Goal: Information Seeking & Learning: Check status

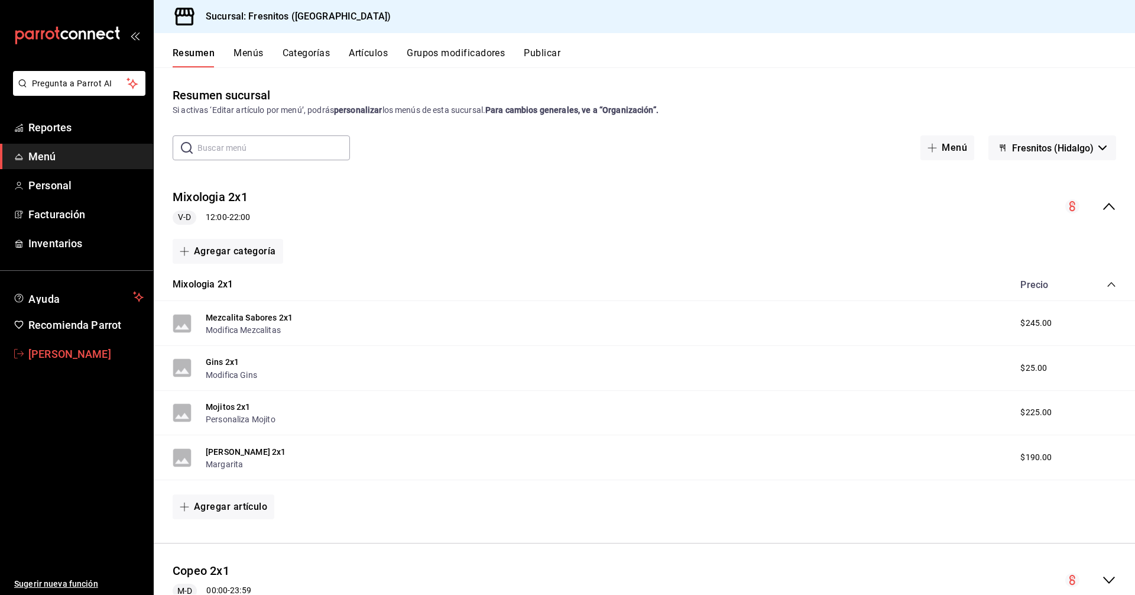
click at [66, 352] on span "[PERSON_NAME]" at bounding box center [85, 354] width 115 height 16
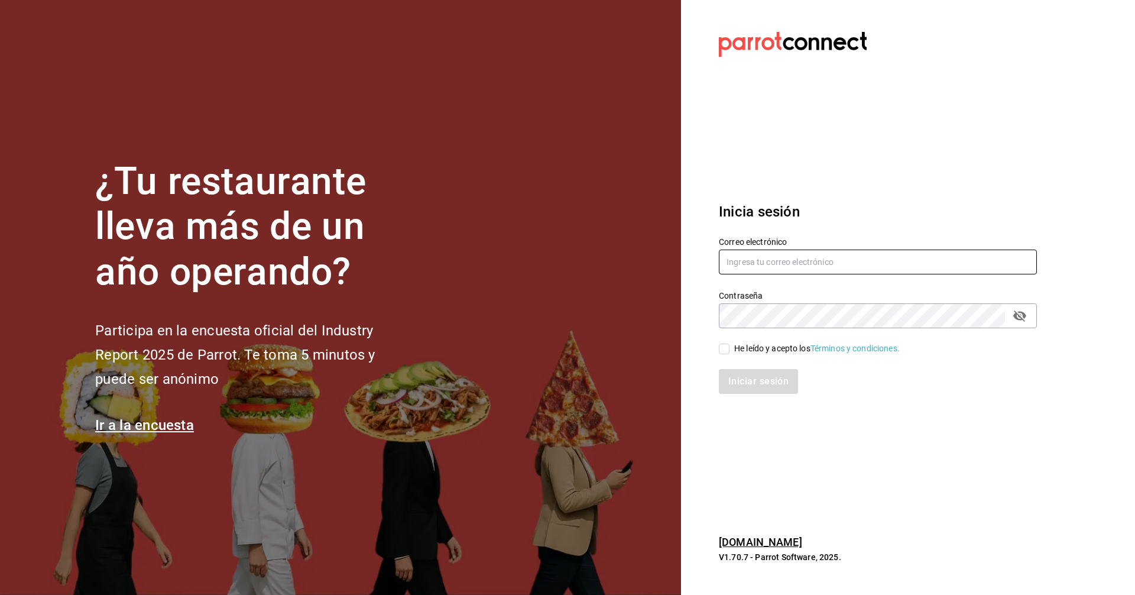
click at [549, 258] on input "text" at bounding box center [878, 262] width 318 height 25
type input "C"
type input "[EMAIL_ADDRESS][DOMAIN_NAME]"
drag, startPoint x: 727, startPoint y: 350, endPoint x: 726, endPoint y: 357, distance: 6.6
click at [549, 350] on input "He leído y acepto los Términos y condiciones." at bounding box center [724, 349] width 11 height 11
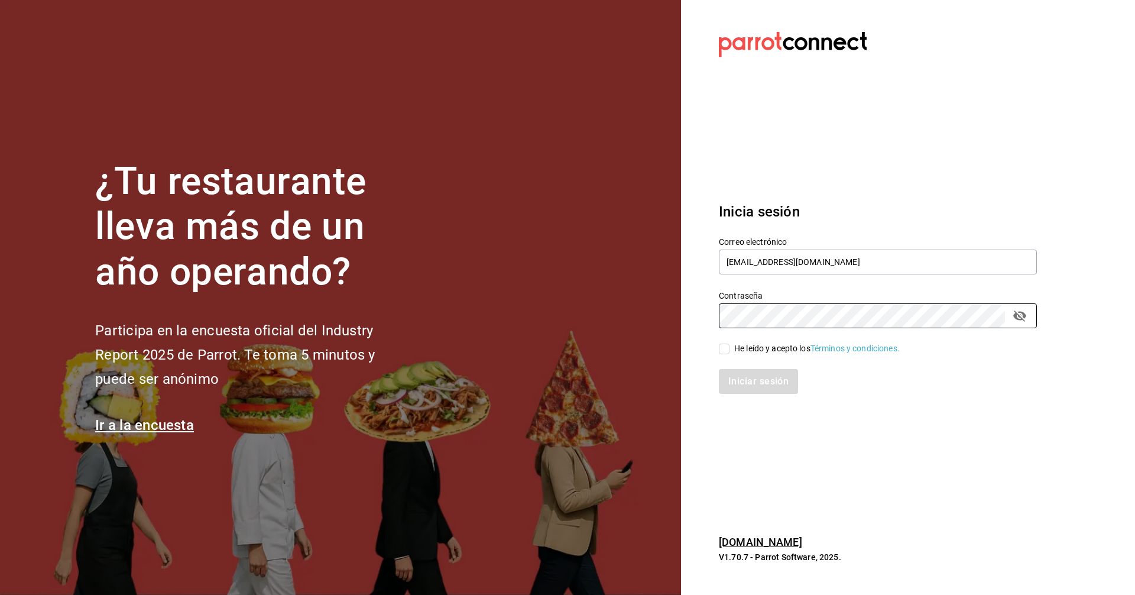
checkbox input "true"
click at [549, 376] on button "Iniciar sesión" at bounding box center [759, 381] width 80 height 25
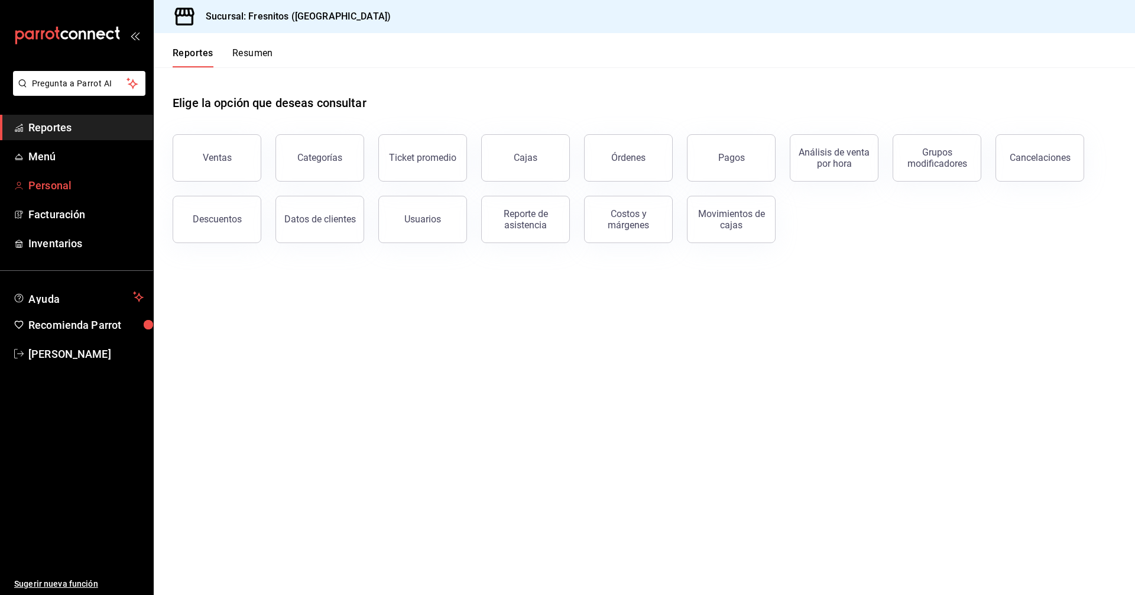
click at [53, 190] on span "Personal" at bounding box center [85, 185] width 115 height 16
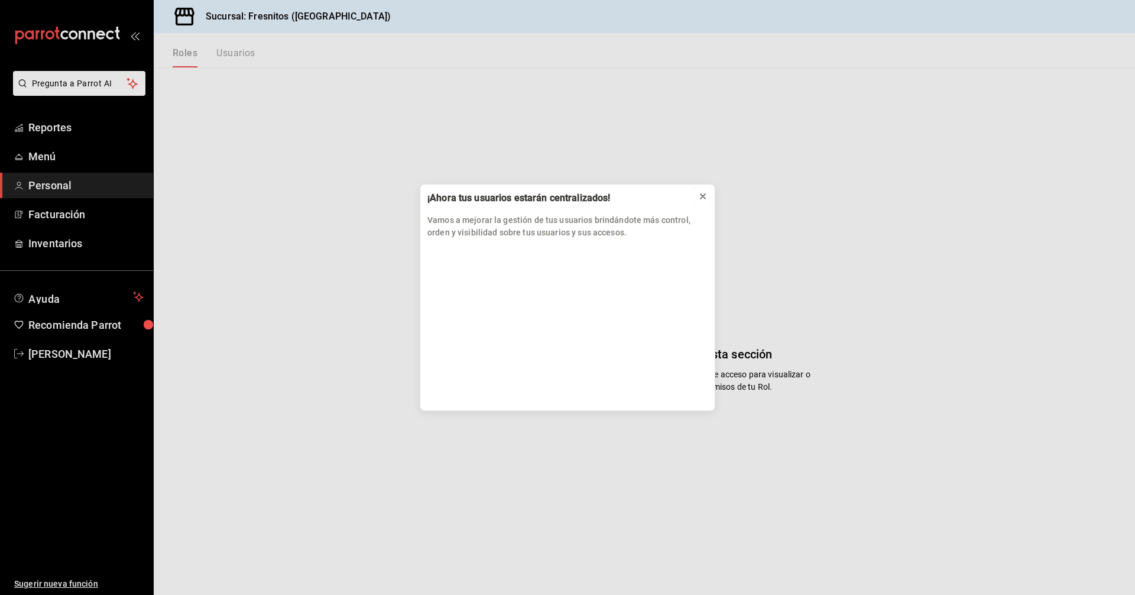
click at [702, 197] on icon at bounding box center [702, 196] width 9 height 9
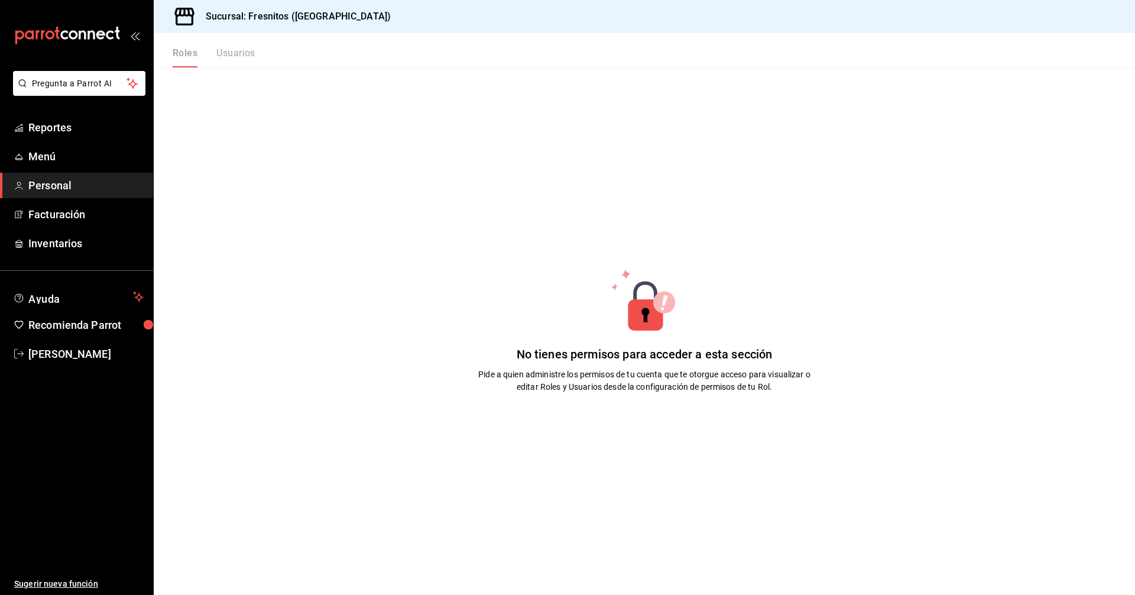
click at [588, 380] on p "Pide a quien administre los permisos de tu cuenta que te otorgue acceso para vi…" at bounding box center [644, 380] width 355 height 25
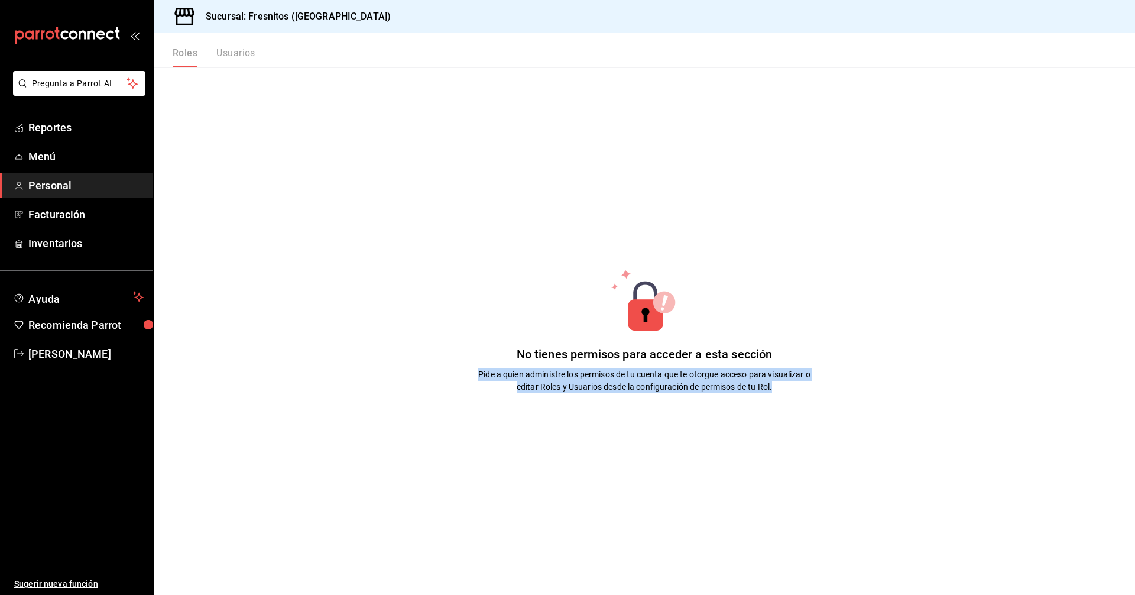
click at [588, 380] on p "Pide a quien administre los permisos de tu cuenta que te otorgue acceso para vi…" at bounding box center [644, 380] width 355 height 25
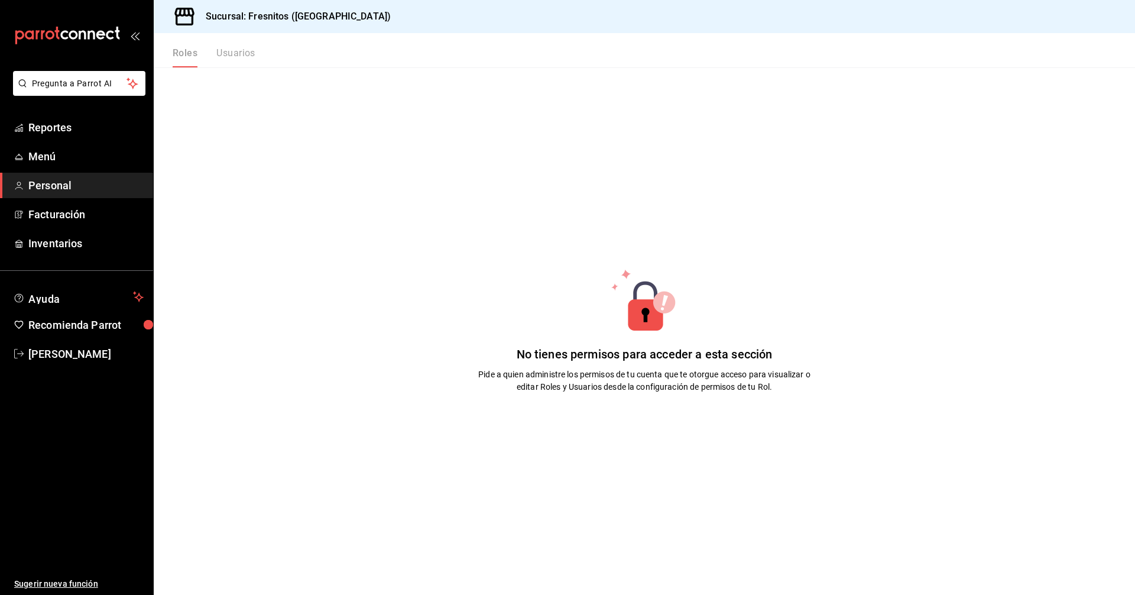
click at [246, 54] on div "Roles Usuarios" at bounding box center [214, 57] width 83 height 20
click at [244, 260] on main "No tienes permisos para acceder a esta sección Pide a quien administre los perm…" at bounding box center [645, 330] width 982 height 527
click at [59, 122] on span "Reportes" at bounding box center [85, 127] width 115 height 16
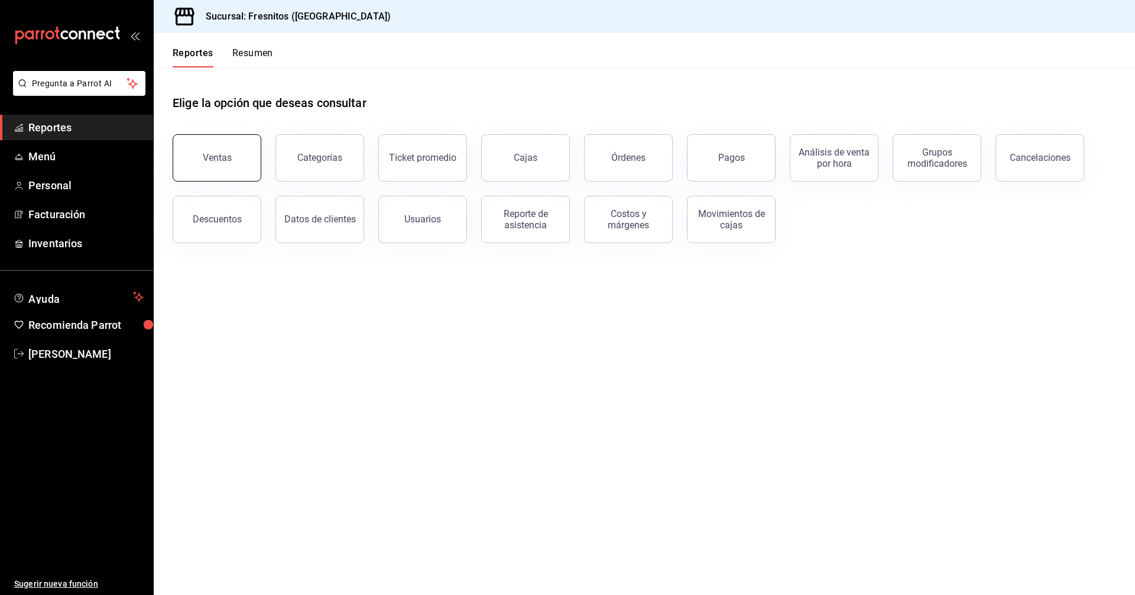
click at [238, 161] on button "Ventas" at bounding box center [217, 157] width 89 height 47
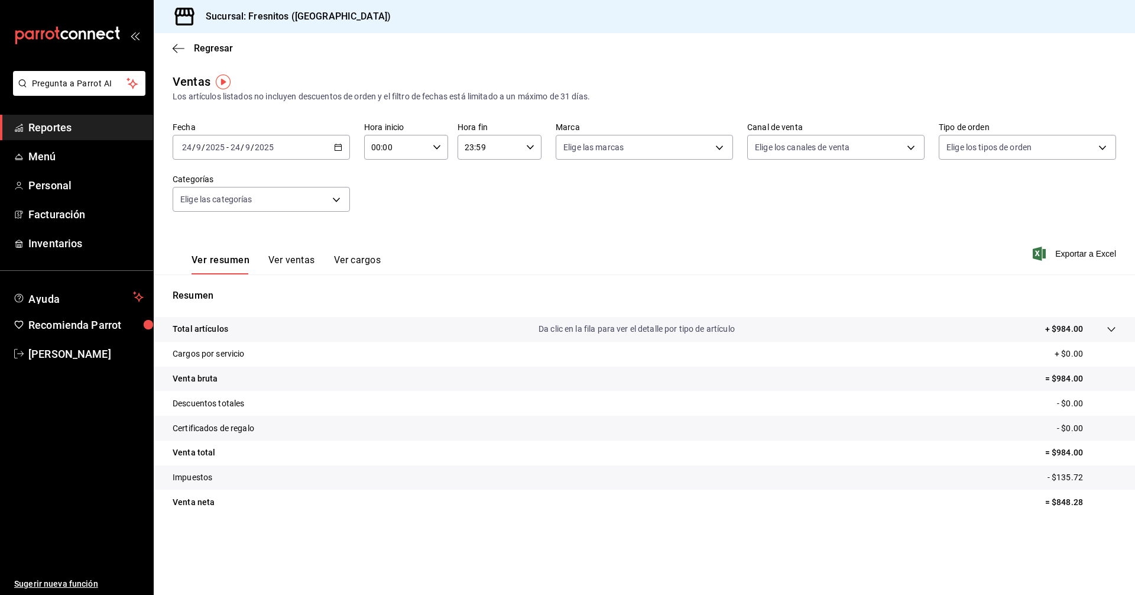
click at [286, 255] on button "Ver ventas" at bounding box center [291, 264] width 47 height 20
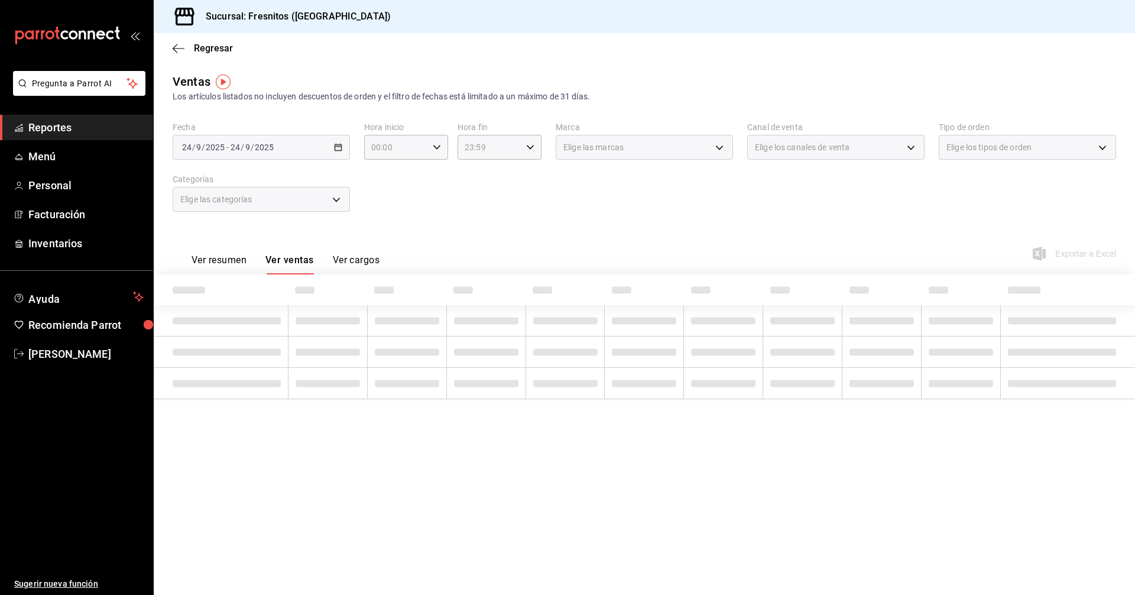
click at [545, 212] on div "Fecha 2025-09-24 24 / 9 / 2025 - 2025-09-24 24 / 9 / 2025 Hora inicio 00:00 Hor…" at bounding box center [645, 174] width 944 height 104
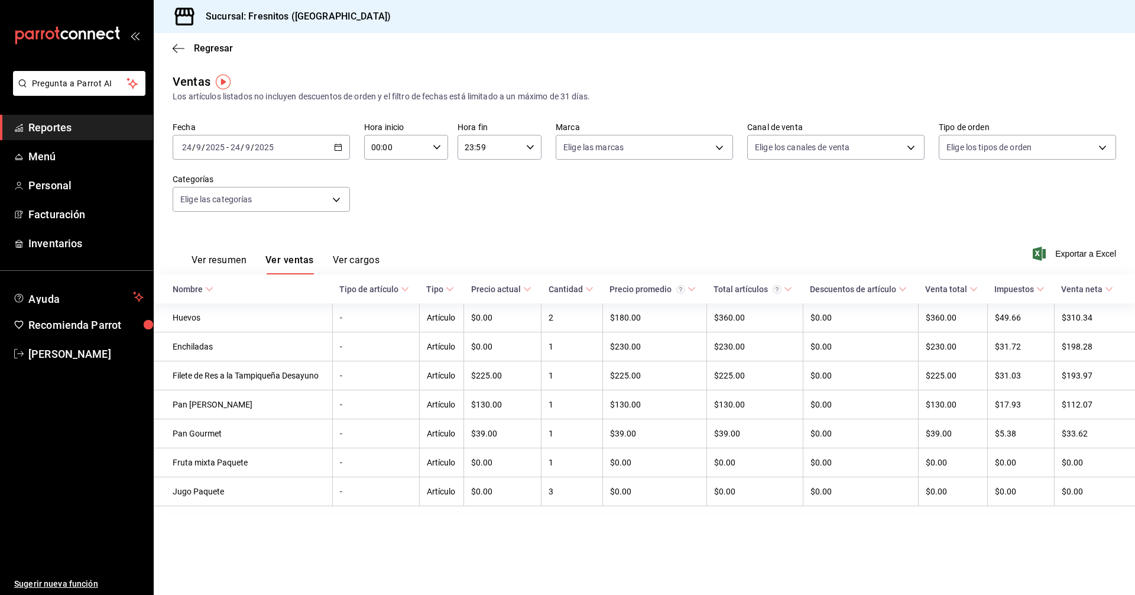
click at [442, 193] on div "Fecha 2025-09-24 24 / 9 / 2025 - 2025-09-24 24 / 9 / 2025 Hora inicio 00:00 Hor…" at bounding box center [645, 174] width 944 height 104
